Goal: Information Seeking & Learning: Learn about a topic

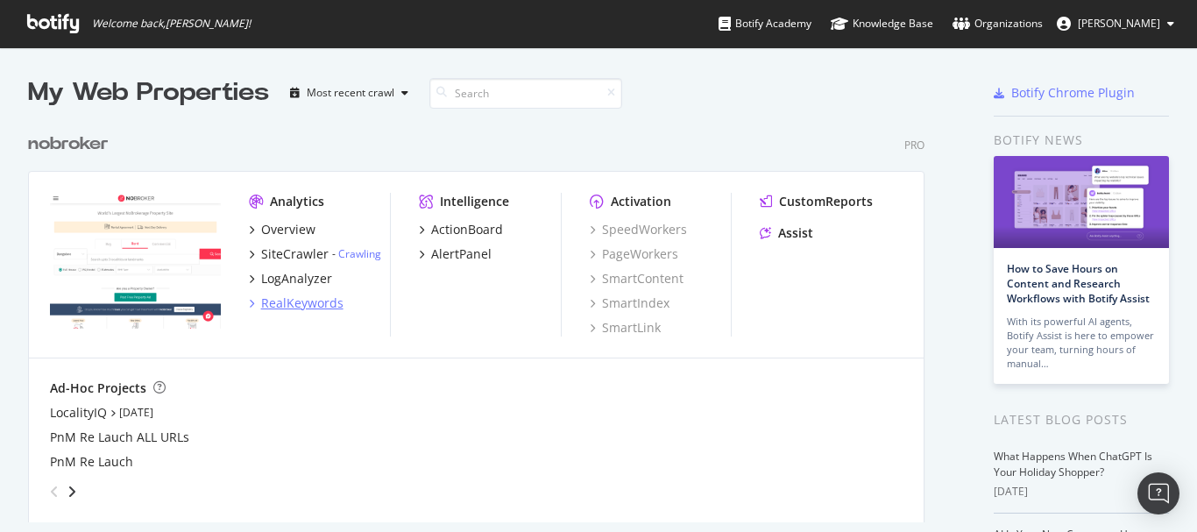
scroll to position [519, 1171]
click at [289, 293] on div "Overview SiteCrawler - Crawling LogAnalyzer RealKeywords" at bounding box center [320, 266] width 142 height 91
click at [295, 303] on div "RealKeywords" at bounding box center [302, 304] width 82 height 18
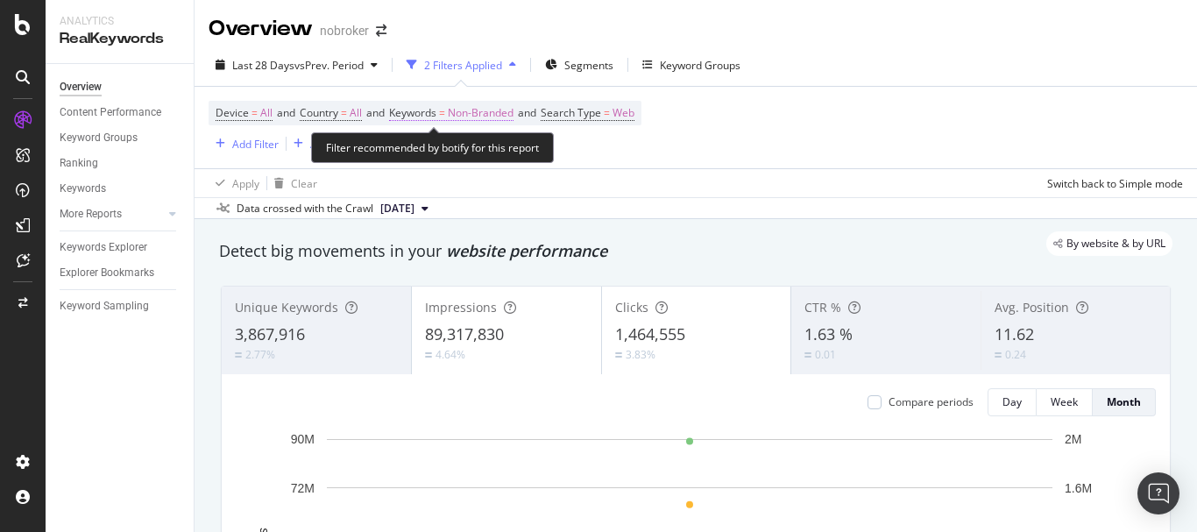
click at [466, 115] on span "Non-Branded" at bounding box center [481, 113] width 66 height 25
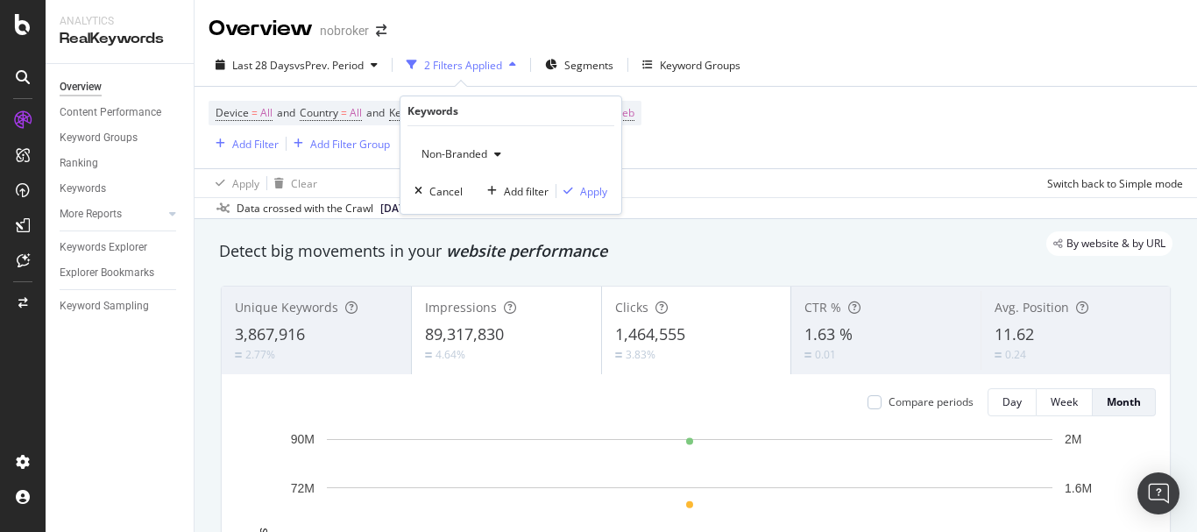
click at [446, 159] on span "Non-Branded" at bounding box center [451, 153] width 73 height 15
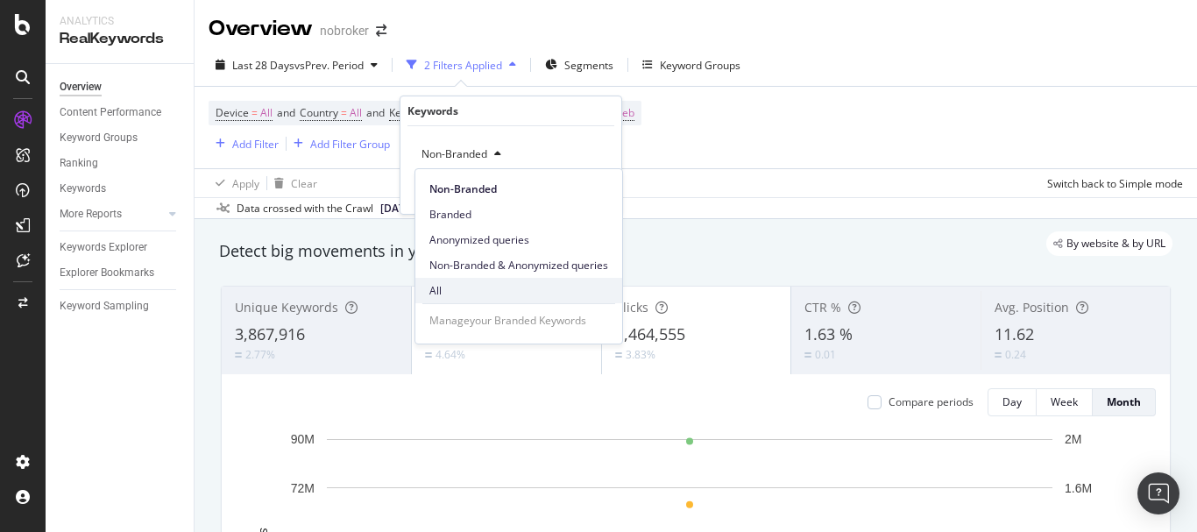
click at [443, 293] on span "All" at bounding box center [519, 291] width 179 height 16
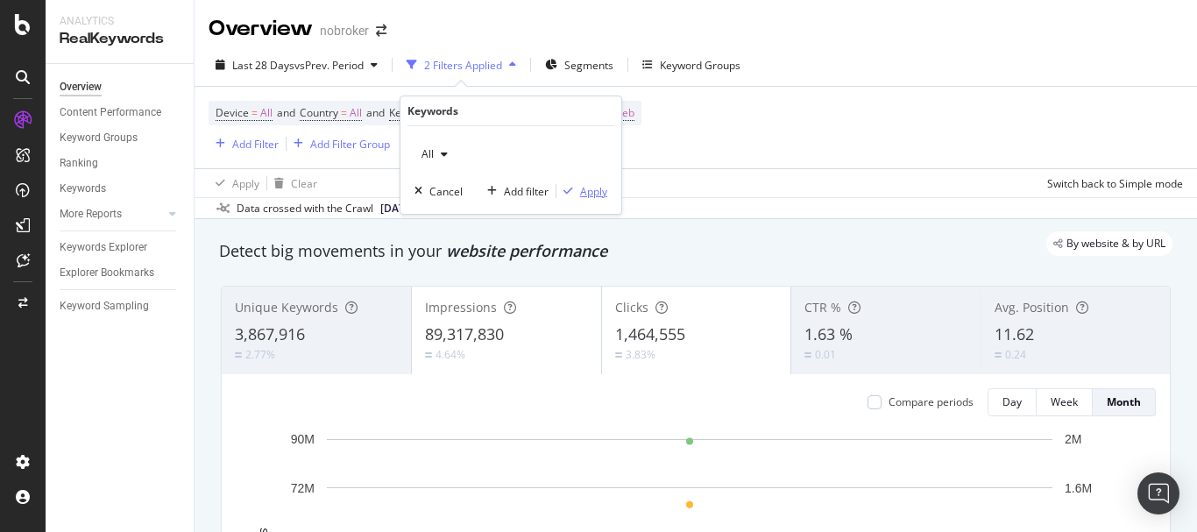
click at [576, 193] on div "button" at bounding box center [569, 191] width 24 height 11
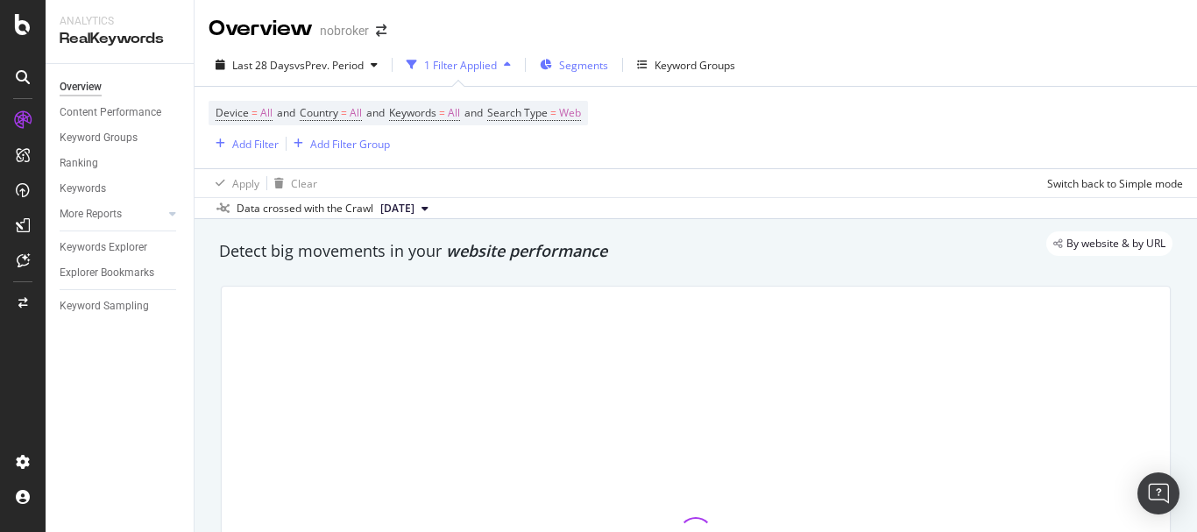
click at [581, 67] on span "Segments" at bounding box center [583, 65] width 49 height 15
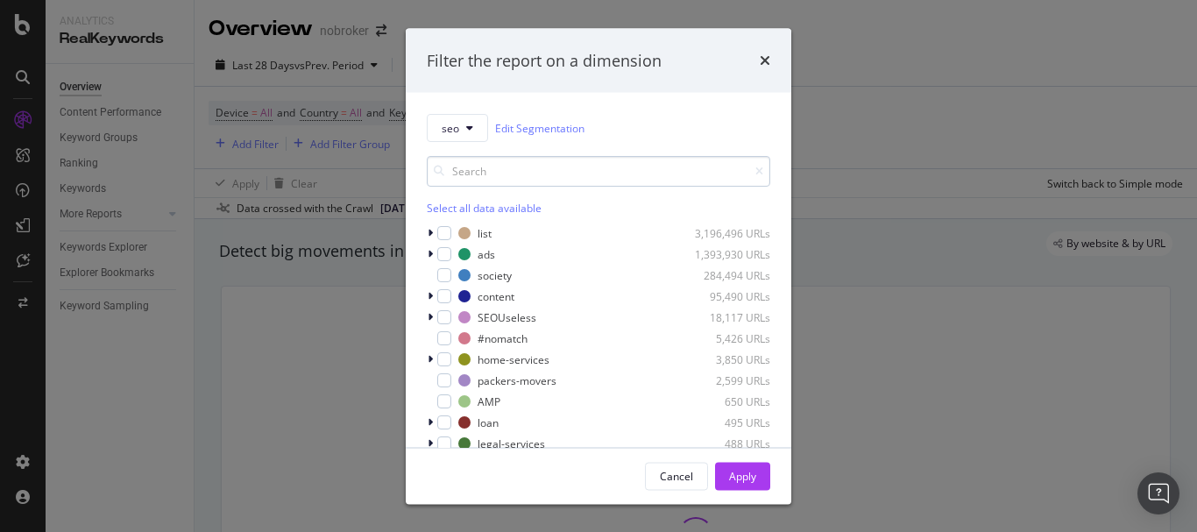
click at [529, 177] on input "modal" at bounding box center [599, 171] width 344 height 31
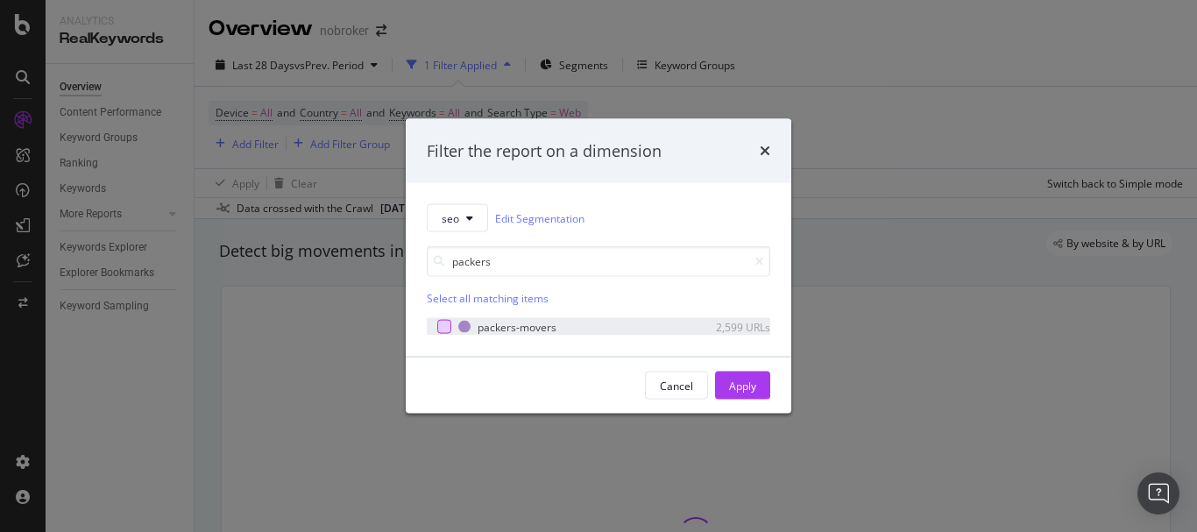
type input "packers"
click at [445, 326] on div "modal" at bounding box center [444, 327] width 14 height 14
click at [742, 381] on div "Apply" at bounding box center [742, 385] width 27 height 15
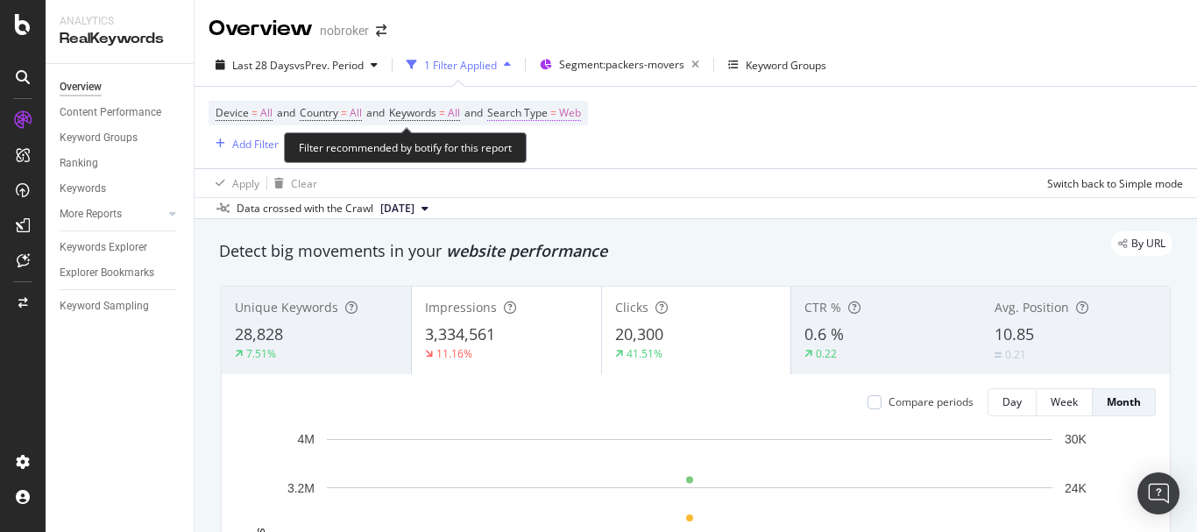
click at [581, 110] on span "Web" at bounding box center [570, 113] width 22 height 25
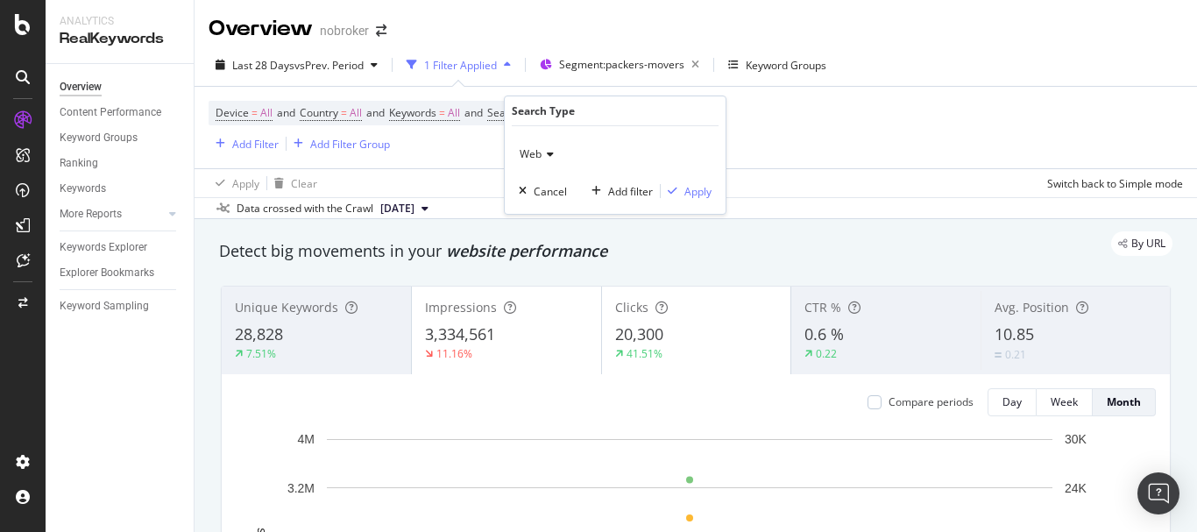
click at [549, 156] on icon at bounding box center [548, 154] width 12 height 11
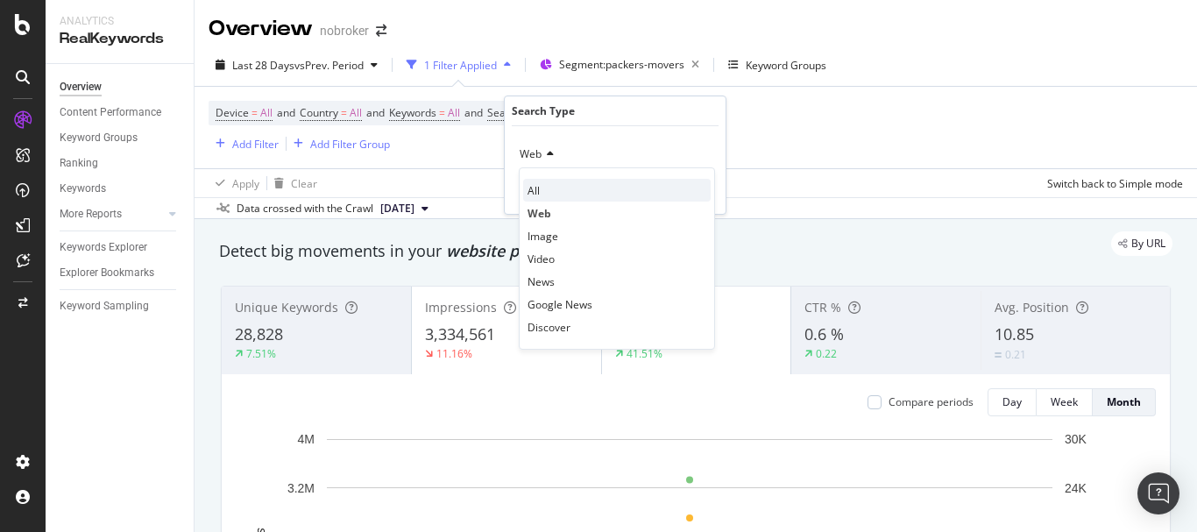
click at [548, 186] on div "All" at bounding box center [617, 190] width 188 height 23
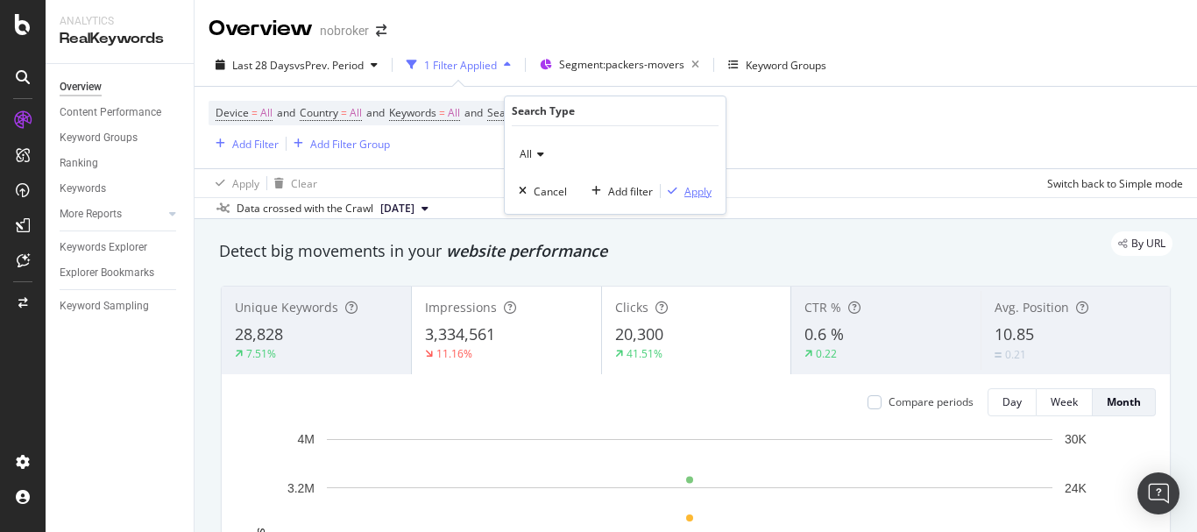
click at [699, 196] on div "Apply" at bounding box center [698, 191] width 27 height 15
click at [242, 139] on div "Add Filter" at bounding box center [255, 144] width 46 height 15
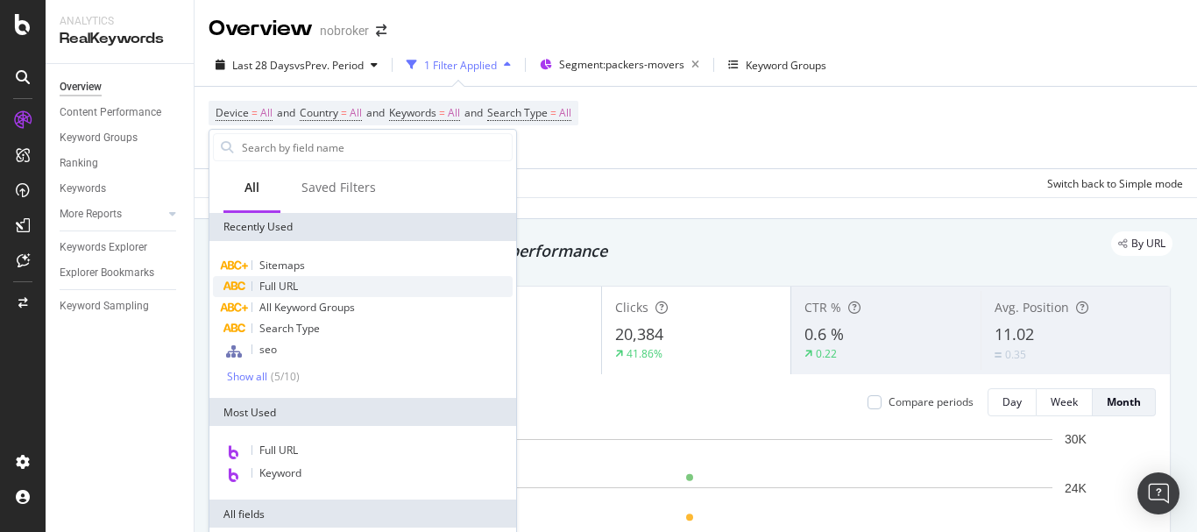
click at [297, 281] on span "Full URL" at bounding box center [278, 286] width 39 height 15
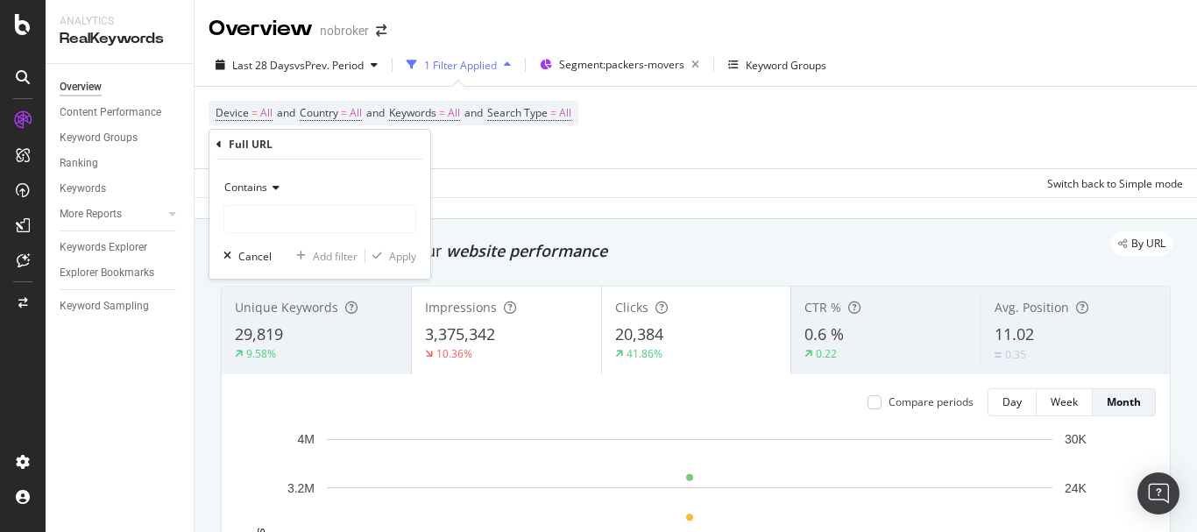
click at [318, 197] on div "Contains" at bounding box center [320, 188] width 193 height 28
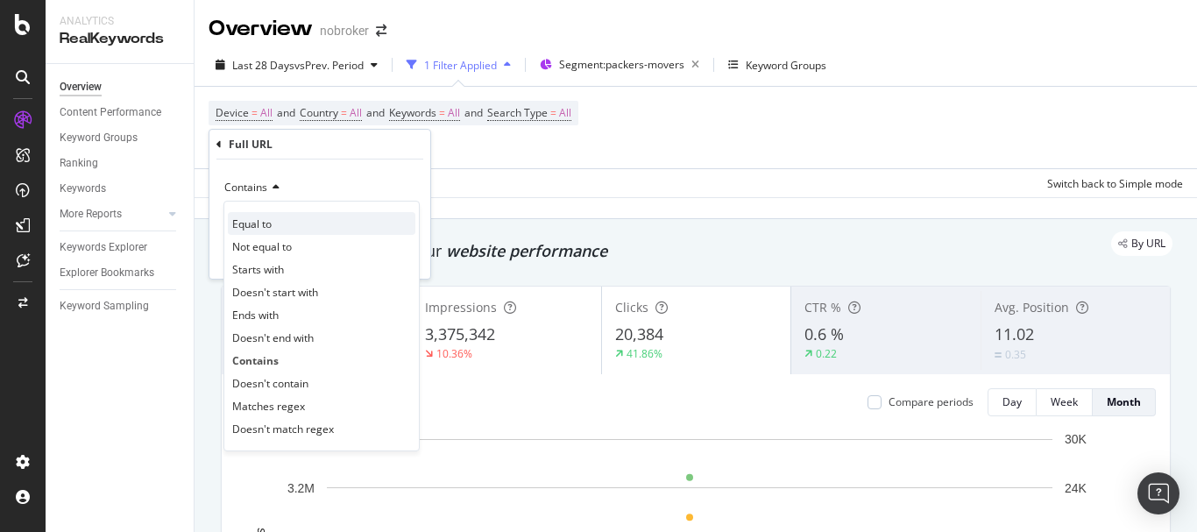
click at [315, 216] on div "Equal to" at bounding box center [322, 223] width 188 height 23
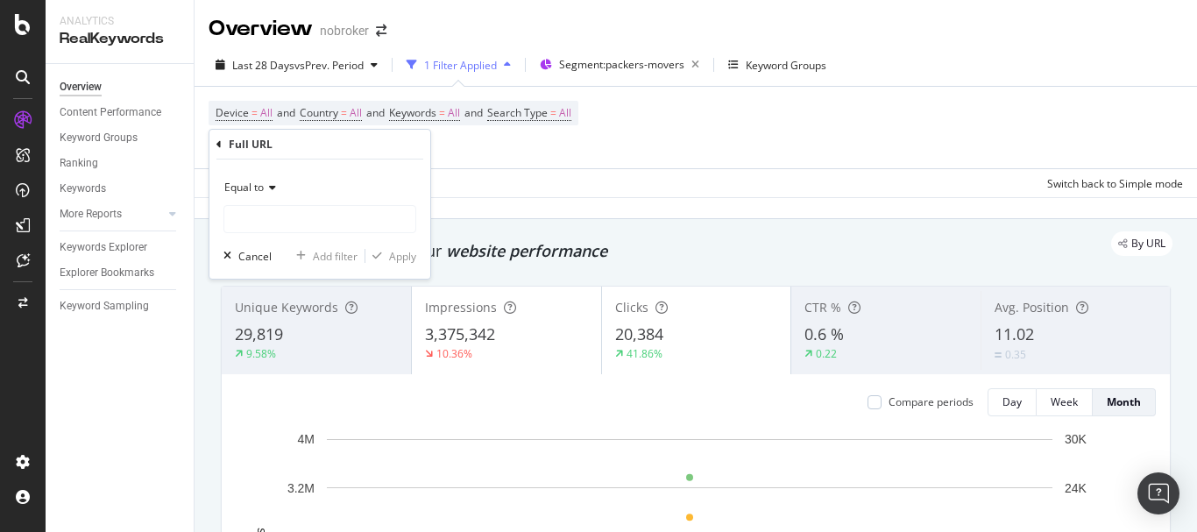
click at [266, 184] on icon at bounding box center [270, 187] width 12 height 11
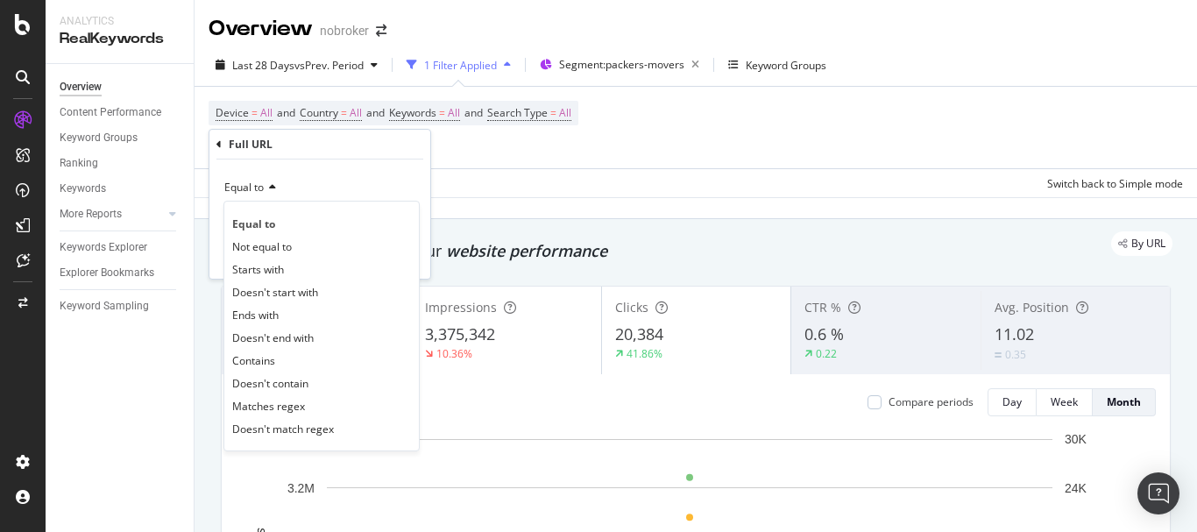
click at [342, 181] on div "Equal to" at bounding box center [320, 188] width 193 height 28
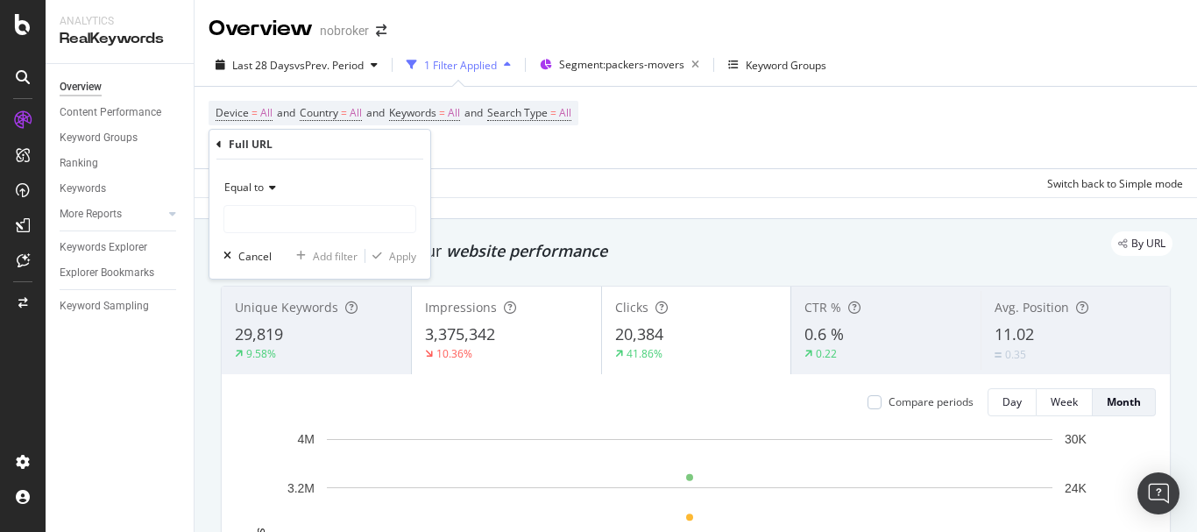
click at [317, 234] on div "Equal to Cancel Add filter Apply" at bounding box center [320, 219] width 221 height 119
click at [316, 221] on input "text" at bounding box center [319, 219] width 191 height 28
paste input "https://www.nobroker.in/packers-and-movers/bangalore"
type input "https://www.nobroker.in/packers-and-movers/bangalore"
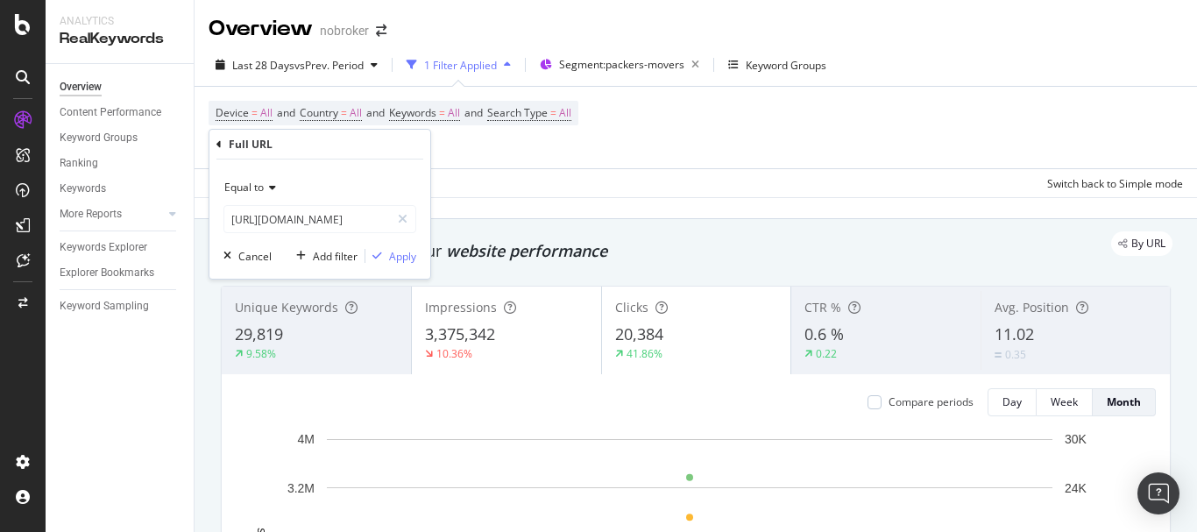
scroll to position [0, 0]
click at [394, 244] on div "Equal to https://www.nobroker.in/packers-and-movers/bangalore Cancel Add filter…" at bounding box center [320, 219] width 221 height 119
drag, startPoint x: 401, startPoint y: 255, endPoint x: 412, endPoint y: 160, distance: 95.4
click at [400, 256] on div "Apply" at bounding box center [402, 256] width 27 height 15
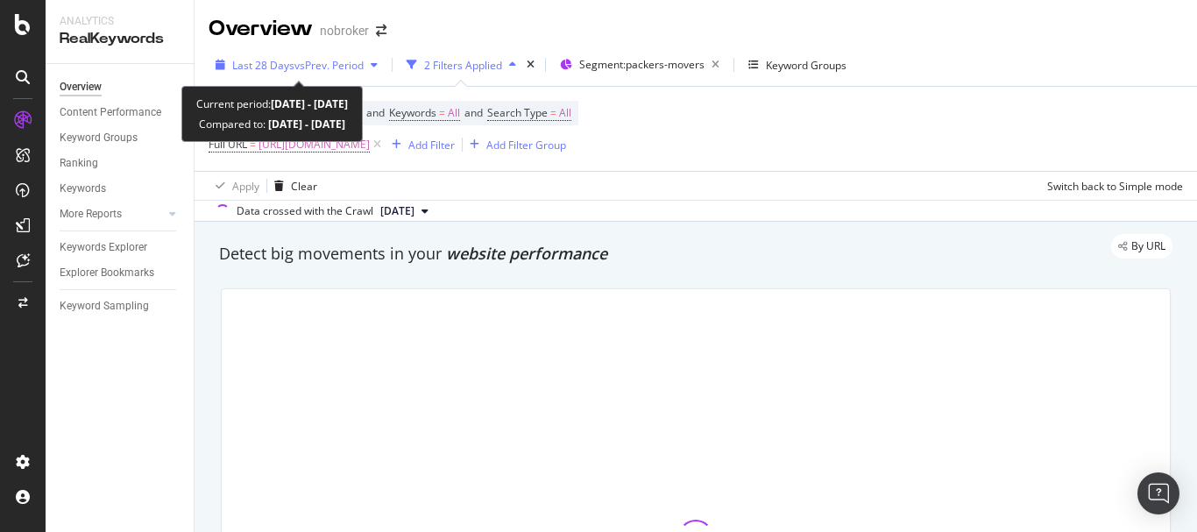
click at [324, 77] on div "Last 28 Days vs Prev. Period" at bounding box center [297, 65] width 176 height 26
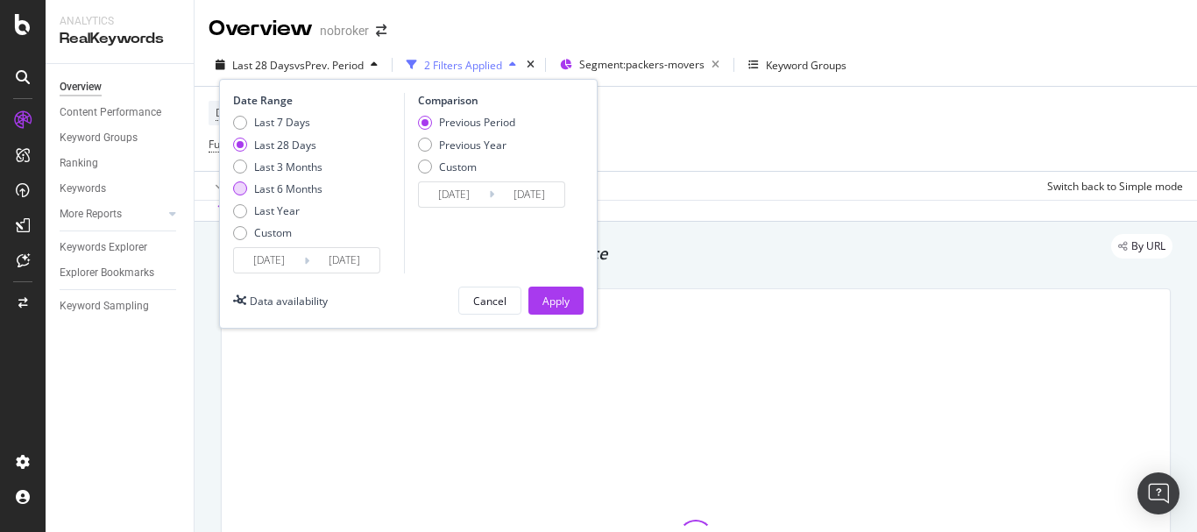
click at [240, 191] on div "Last 6 Months" at bounding box center [240, 188] width 14 height 14
type input "2025/03/01"
type input "2024/08/29"
type input "2025/02/28"
click at [565, 299] on div "Apply" at bounding box center [556, 301] width 27 height 15
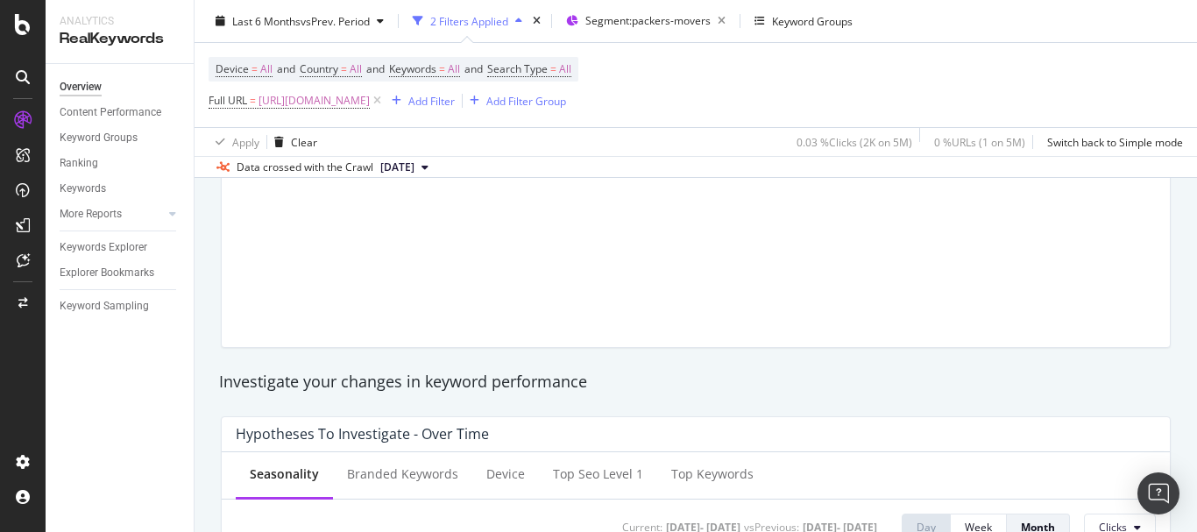
scroll to position [263, 0]
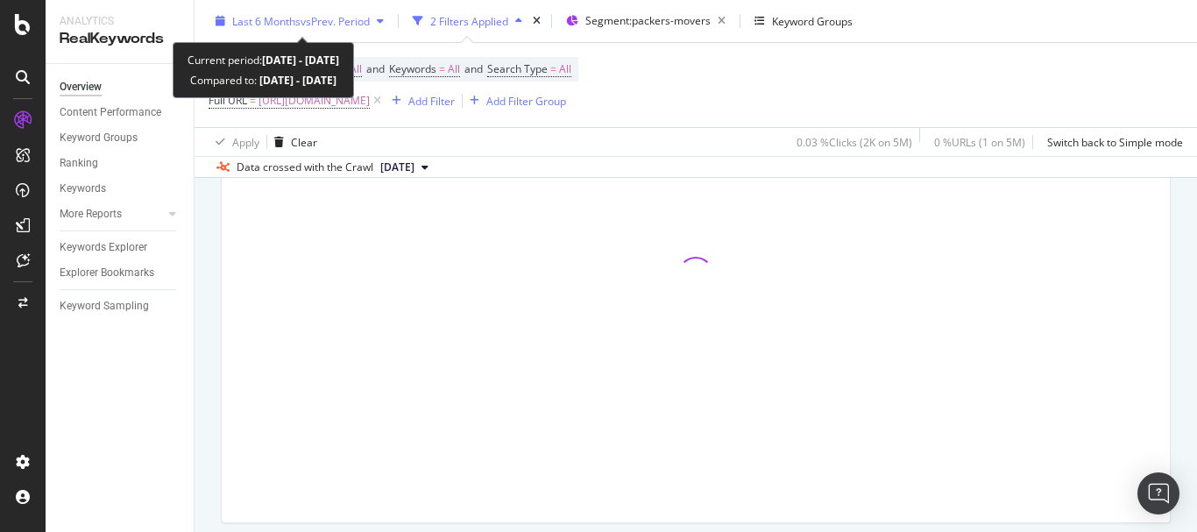
click at [304, 24] on span "vs Prev. Period" at bounding box center [335, 20] width 69 height 15
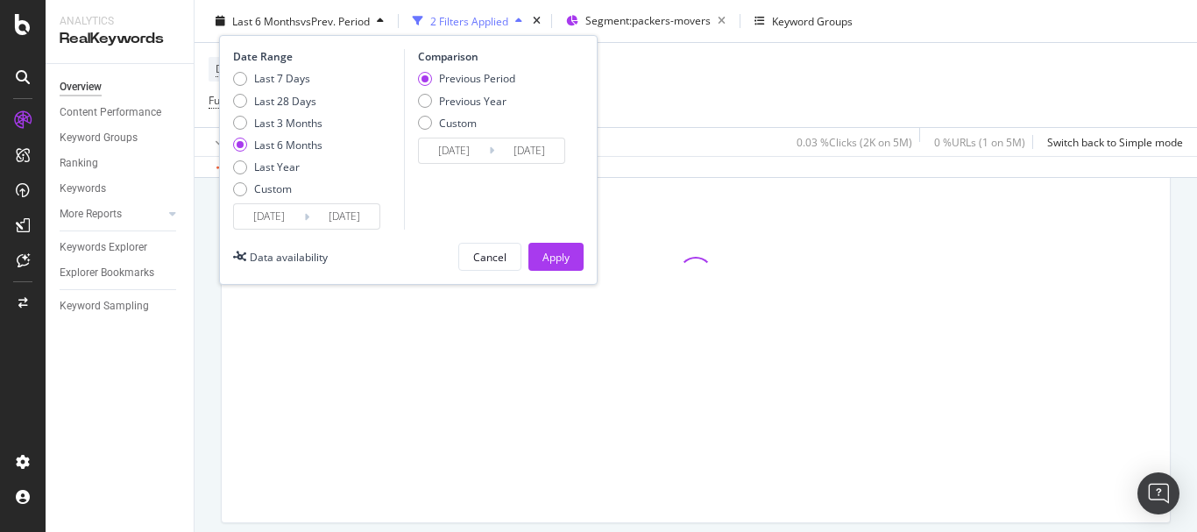
click at [271, 223] on input "2025/03/01" at bounding box center [269, 216] width 70 height 25
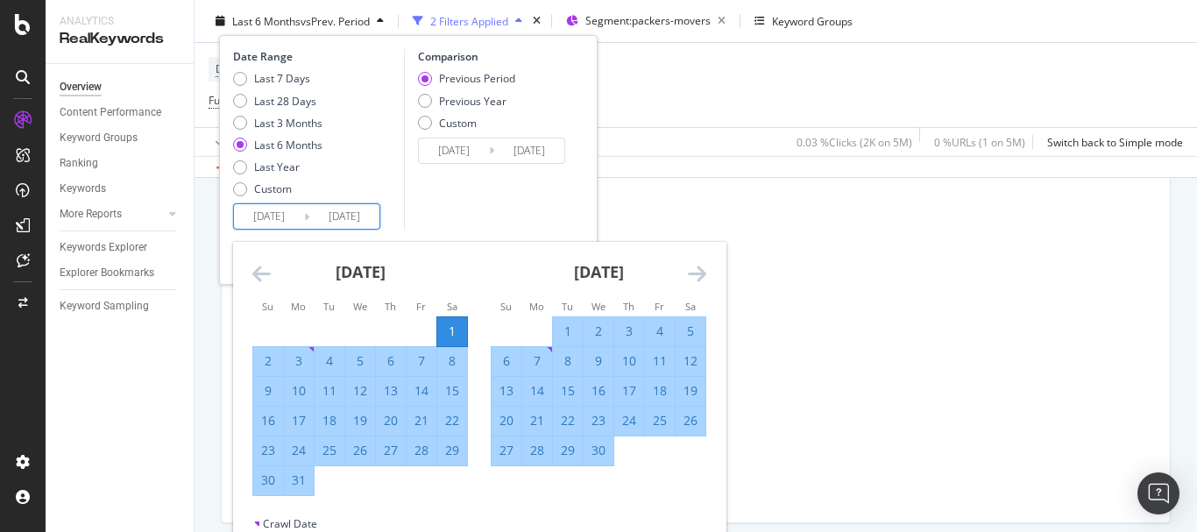
click at [258, 273] on icon "Move backward to switch to the previous month." at bounding box center [261, 273] width 18 height 21
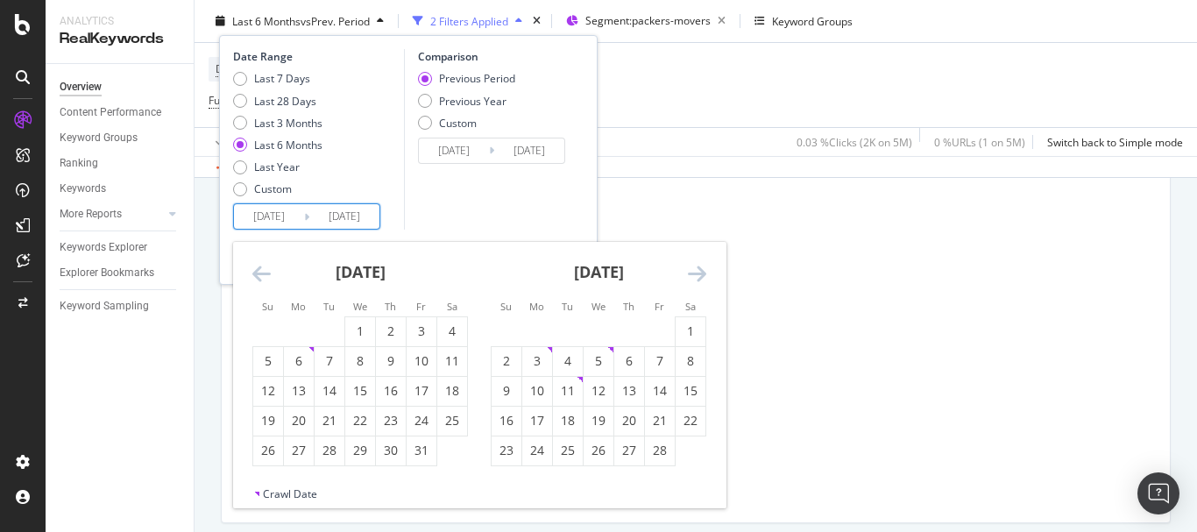
click at [258, 273] on icon "Move backward to switch to the previous month." at bounding box center [261, 273] width 18 height 21
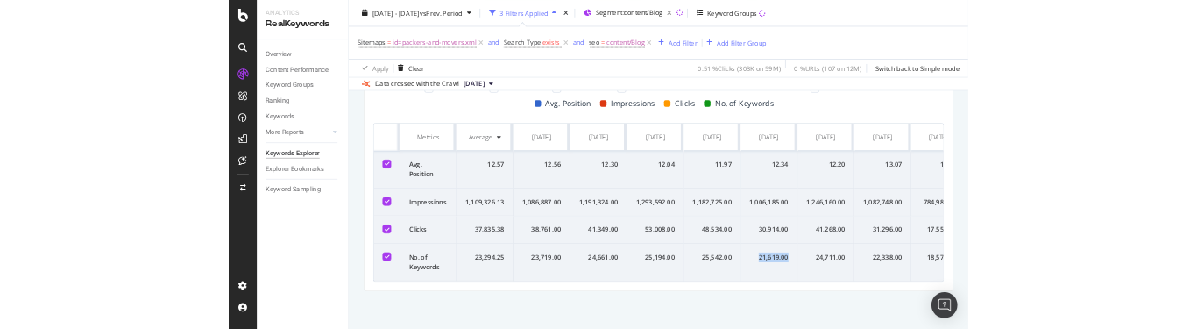
scroll to position [0, 23]
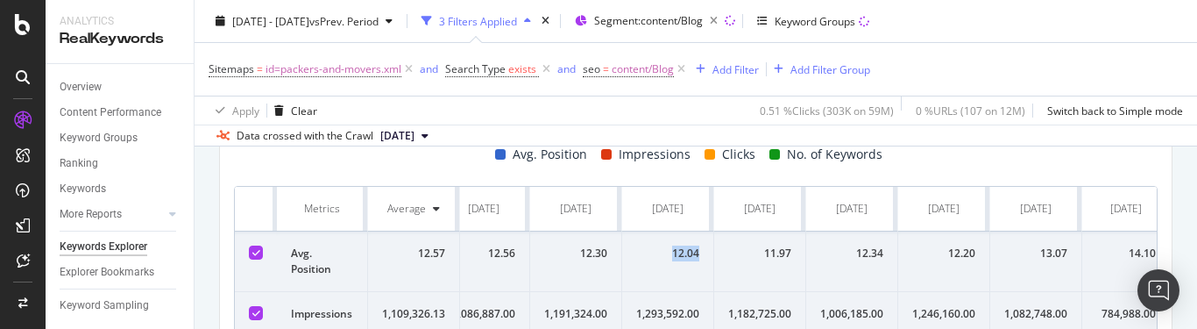
drag, startPoint x: 672, startPoint y: 250, endPoint x: 699, endPoint y: 252, distance: 26.4
click at [699, 252] on div "12.04" at bounding box center [667, 253] width 63 height 16
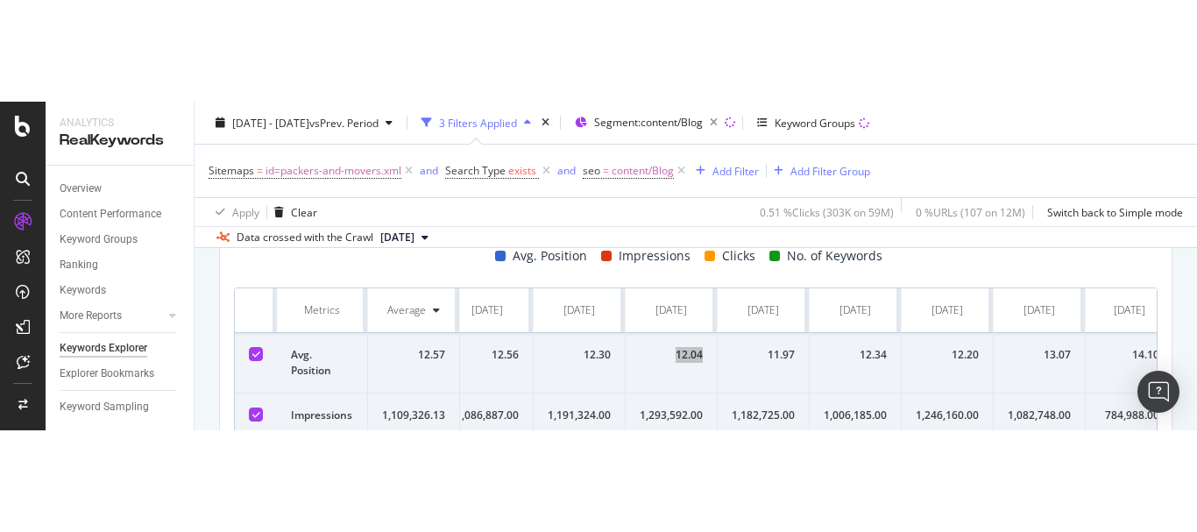
scroll to position [0, 20]
